Goal: Task Accomplishment & Management: Use online tool/utility

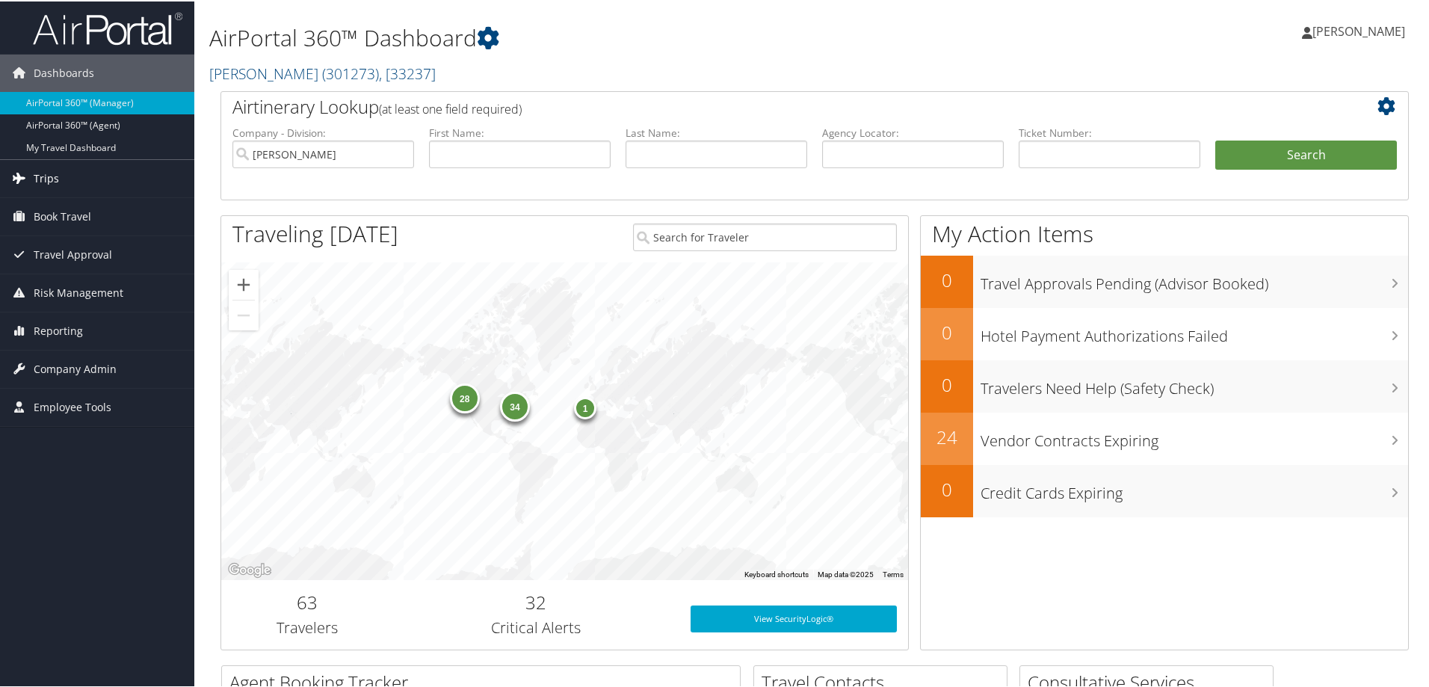
click at [120, 182] on link "Trips" at bounding box center [97, 176] width 194 height 37
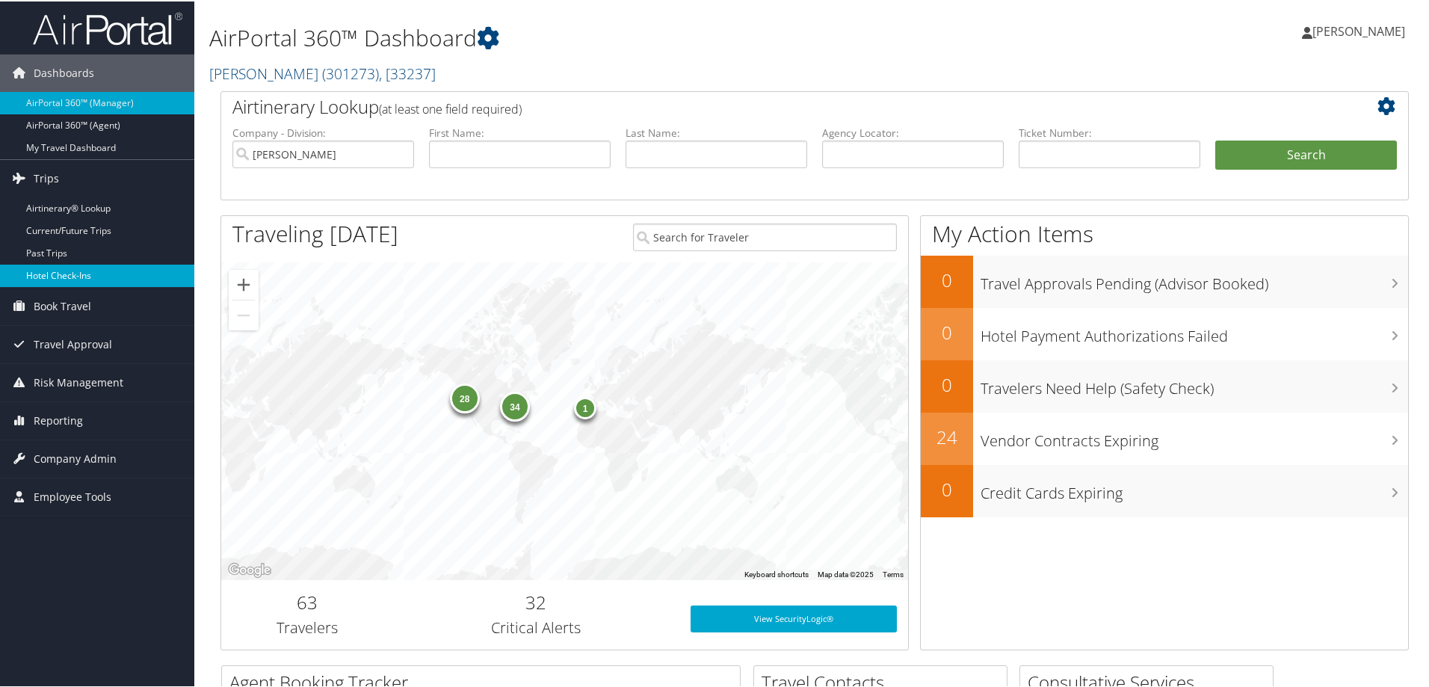
click at [130, 274] on link "Hotel Check-ins" at bounding box center [97, 274] width 194 height 22
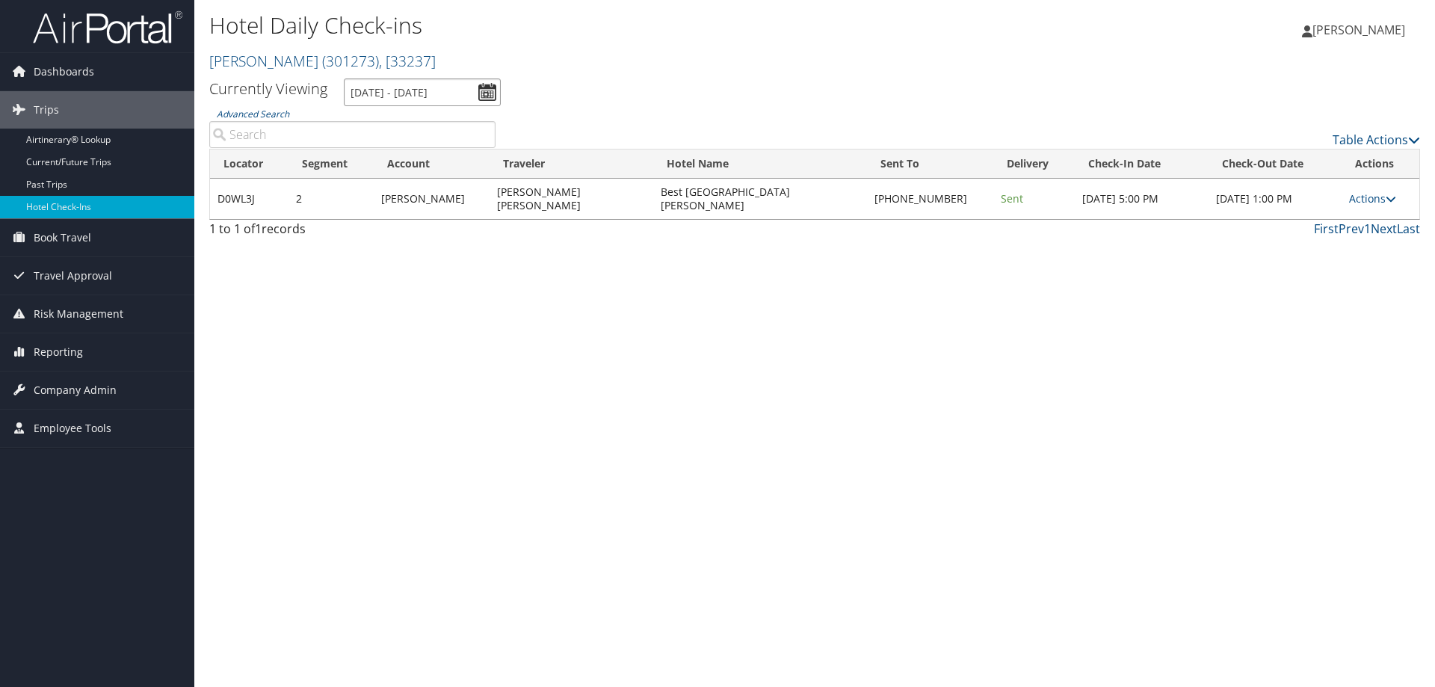
click at [411, 96] on input "9/6/2025 - 9/6/2025" at bounding box center [422, 92] width 157 height 28
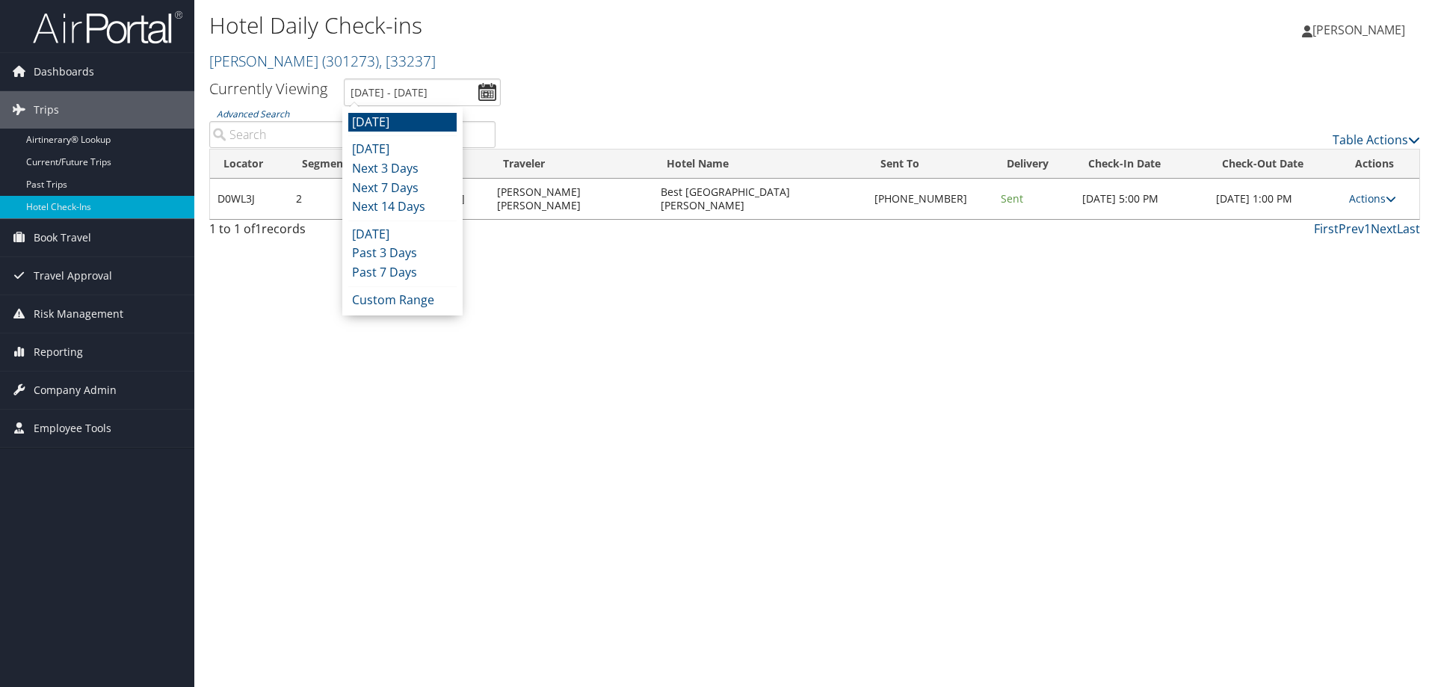
click at [416, 123] on li "Tomorrow" at bounding box center [402, 122] width 108 height 19
type input "9/6/2025 - 9/6/2025"
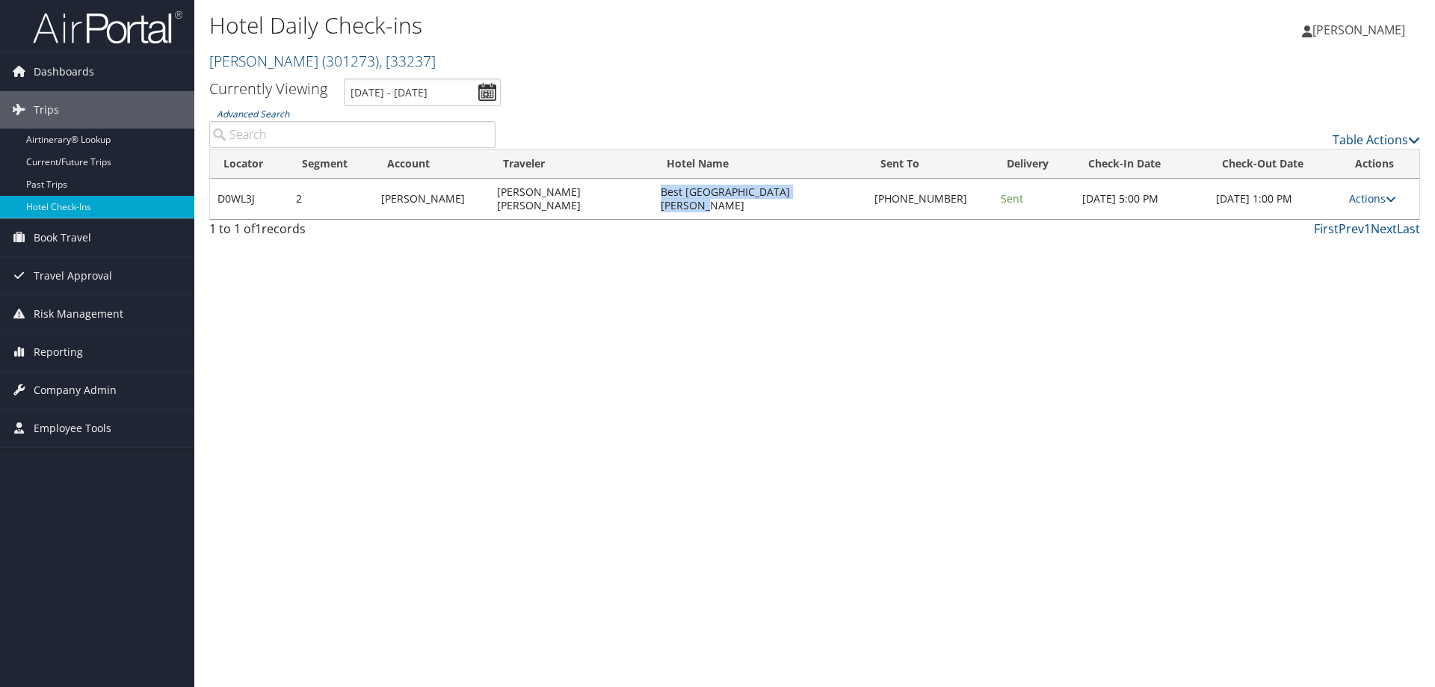
drag, startPoint x: 638, startPoint y: 191, endPoint x: 794, endPoint y: 200, distance: 156.6
click at [794, 200] on td "Best Western Williams Lake Inn" at bounding box center [760, 199] width 214 height 40
copy td "Best Western Williams Lake Inn"
click at [1364, 191] on link "Actions" at bounding box center [1372, 198] width 47 height 14
click at [1355, 221] on link "Resend" at bounding box center [1327, 213] width 128 height 25
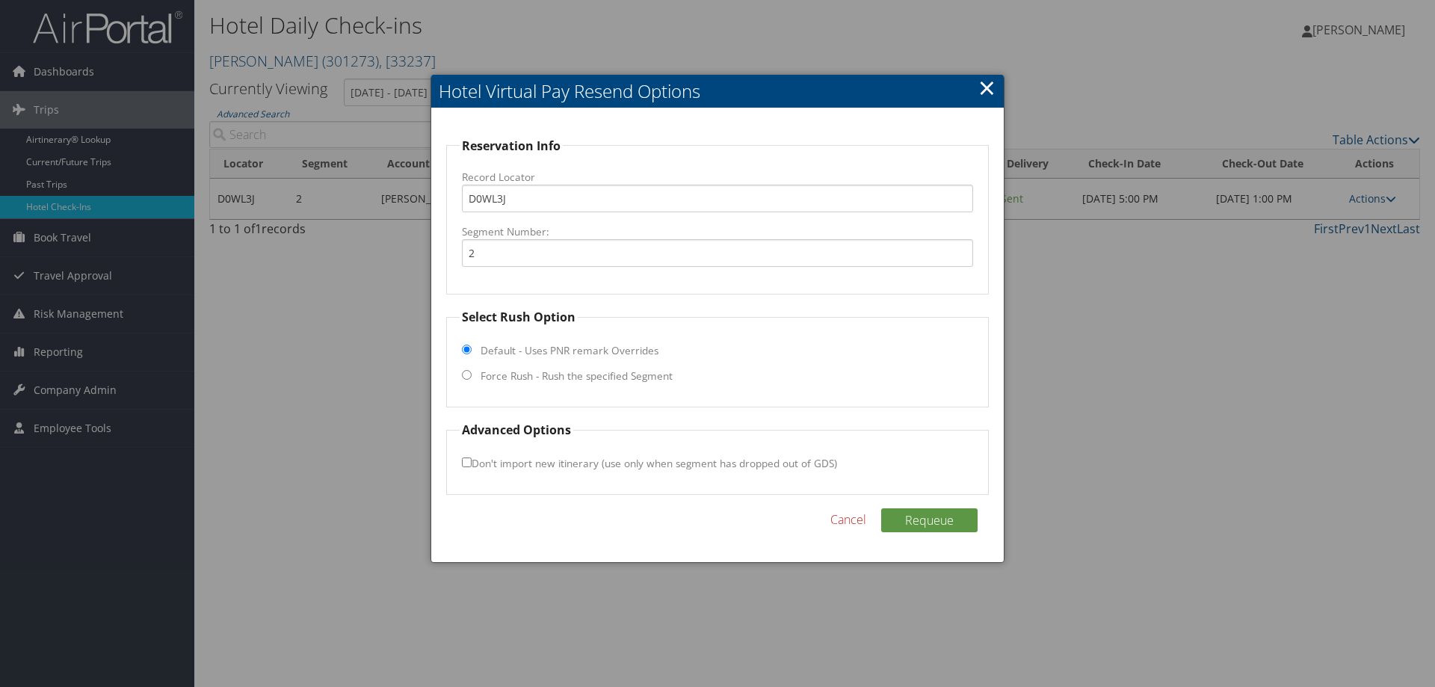
click at [541, 378] on label "Force Rush - Rush the specified Segment" at bounding box center [577, 376] width 192 height 15
click at [472, 378] on input "Force Rush - Rush the specified Segment" at bounding box center [467, 375] width 10 height 10
radio input "true"
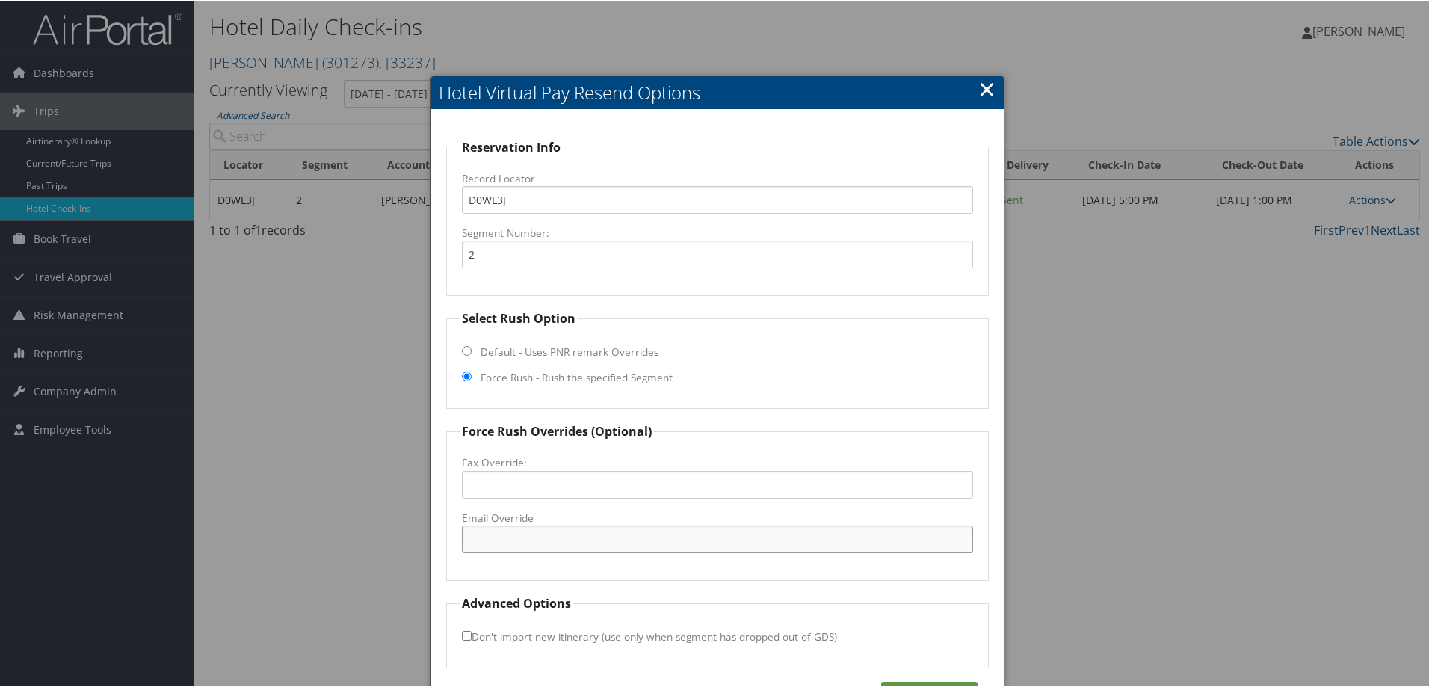
paste input "62128@hotel.bestwestern.com"
type input "62128@hotel.bestwestern.com"
click at [916, 685] on button "Requeue" at bounding box center [929, 692] width 96 height 24
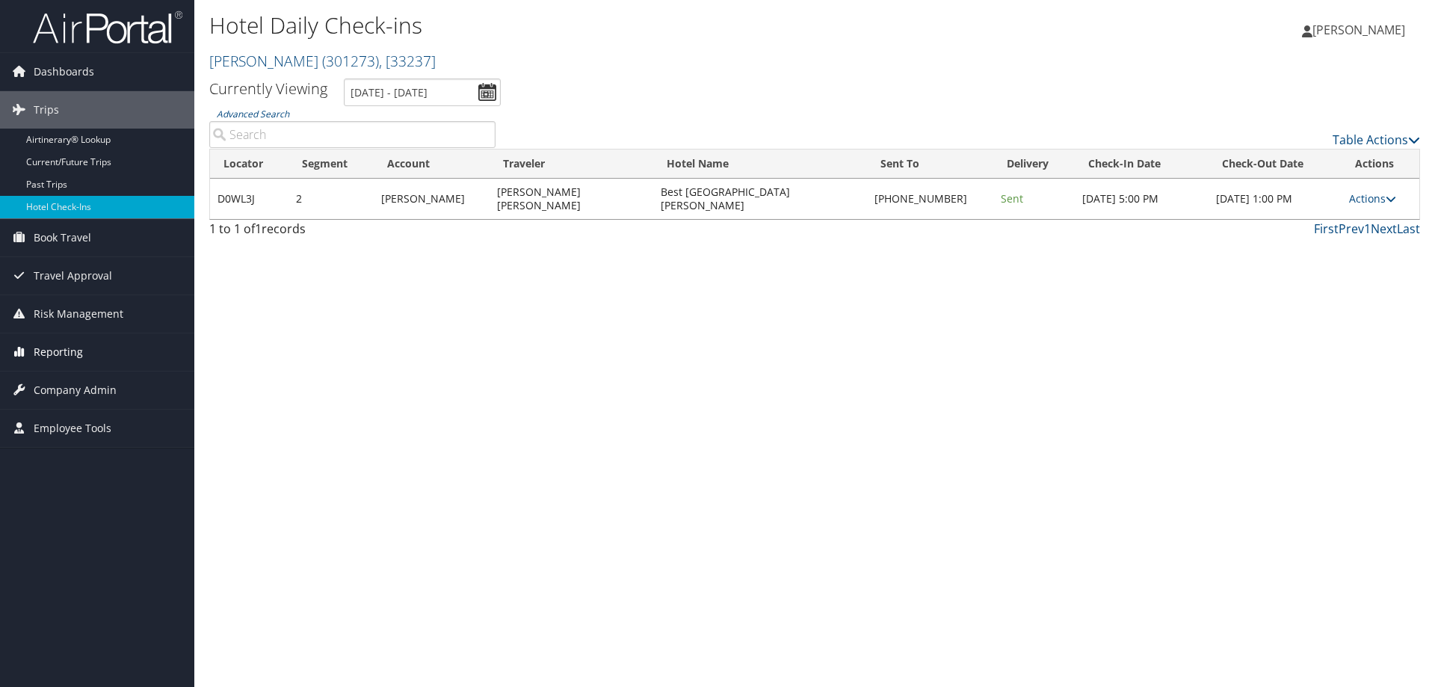
click at [102, 347] on link "Reporting" at bounding box center [97, 351] width 194 height 37
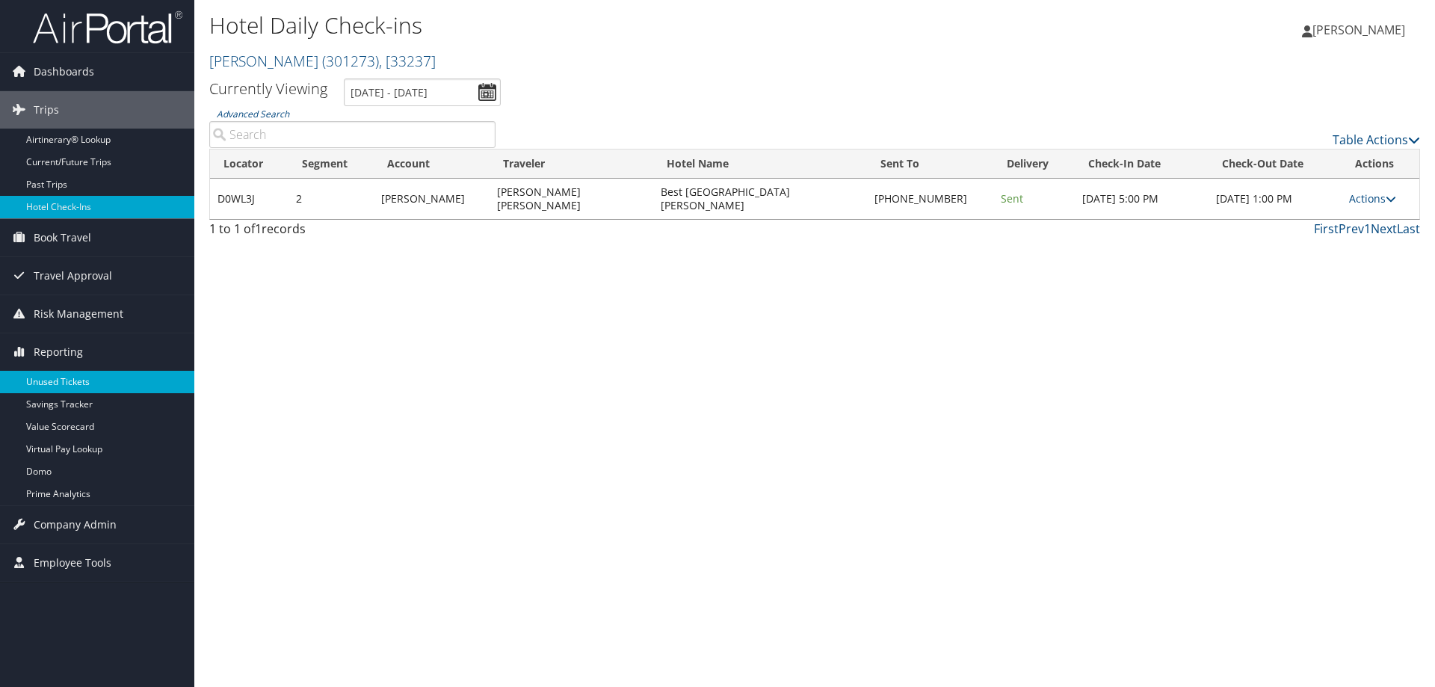
click at [98, 372] on link "Unused Tickets" at bounding box center [97, 382] width 194 height 22
